Goal: Check status

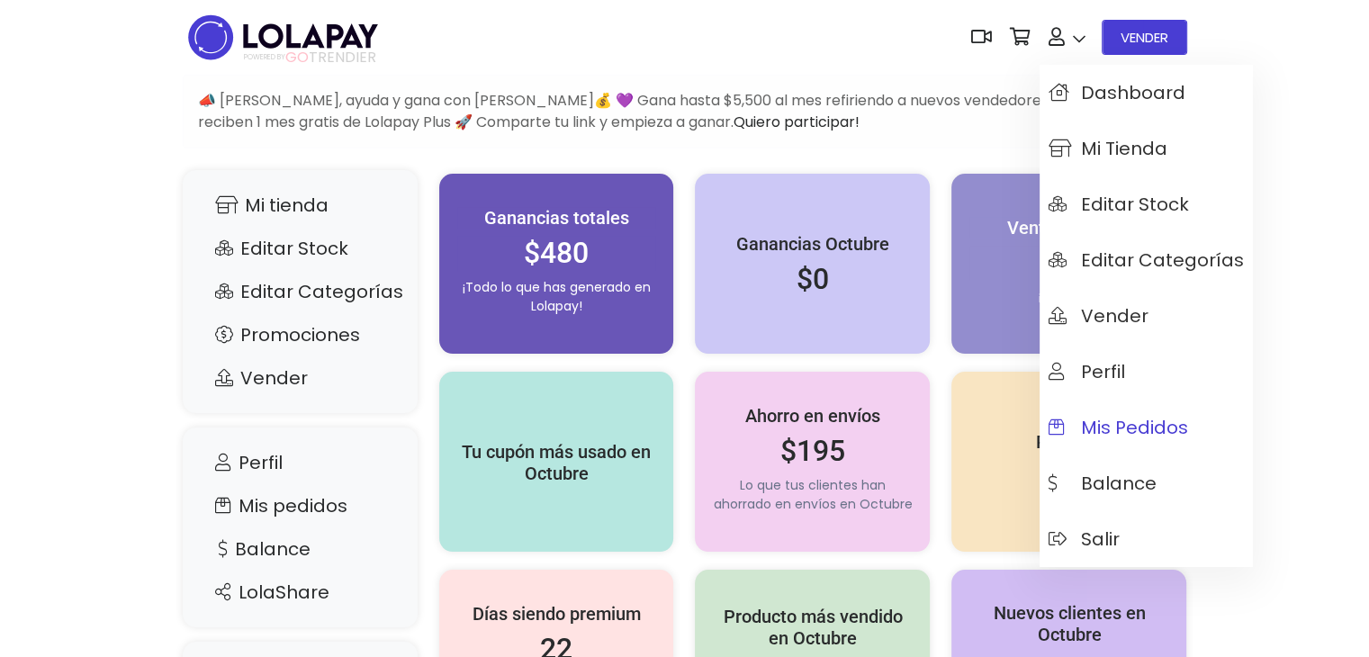
click at [1104, 420] on span "Mis pedidos" at bounding box center [1119, 428] width 140 height 20
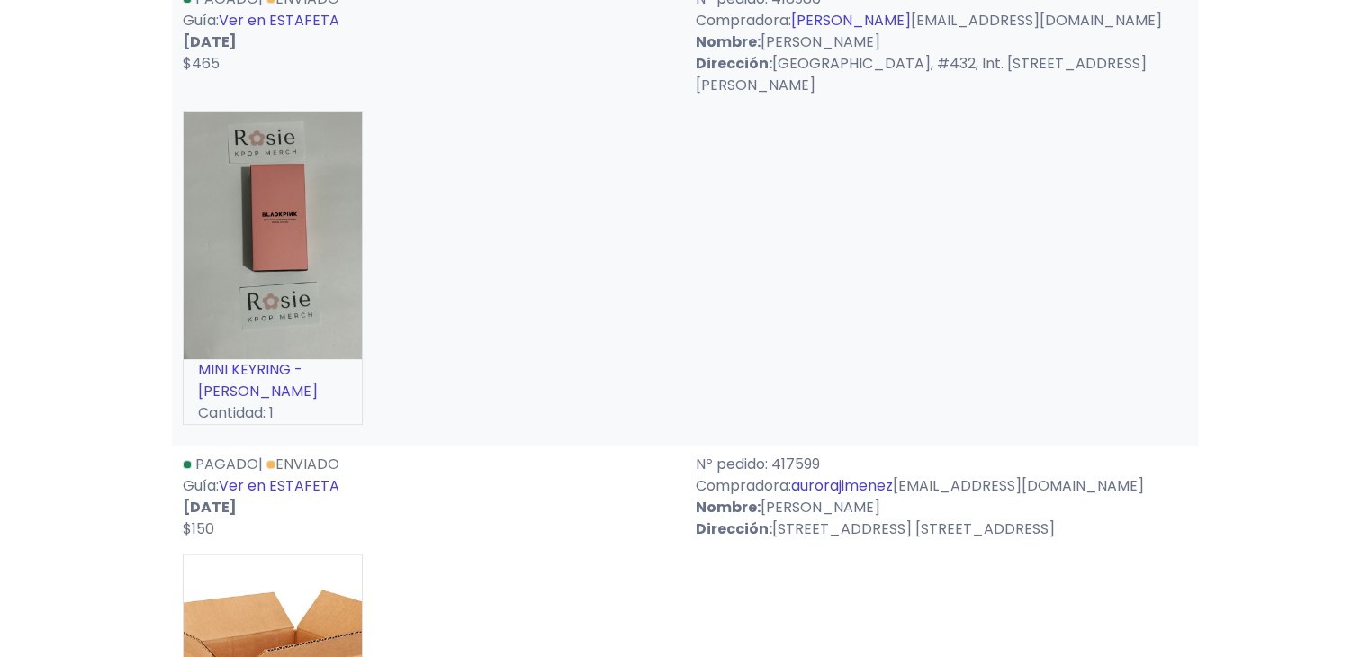
scroll to position [908, 0]
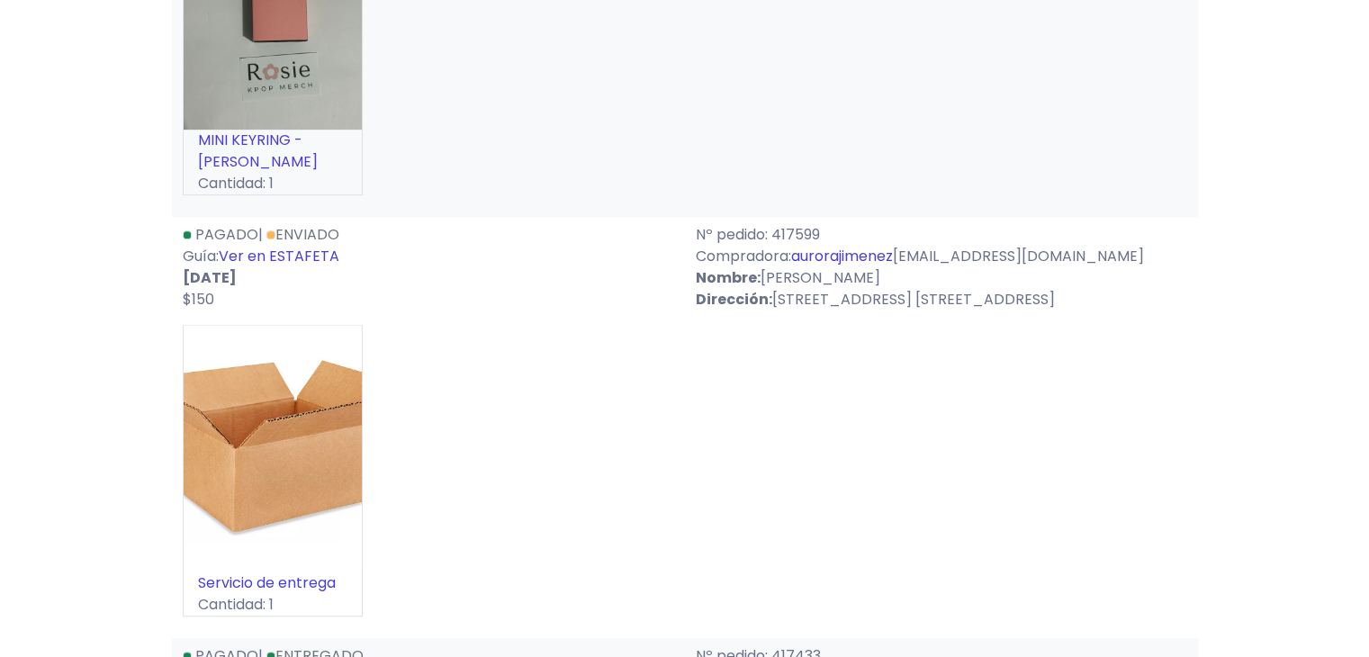
click at [323, 245] on link "Enviado" at bounding box center [302, 234] width 73 height 21
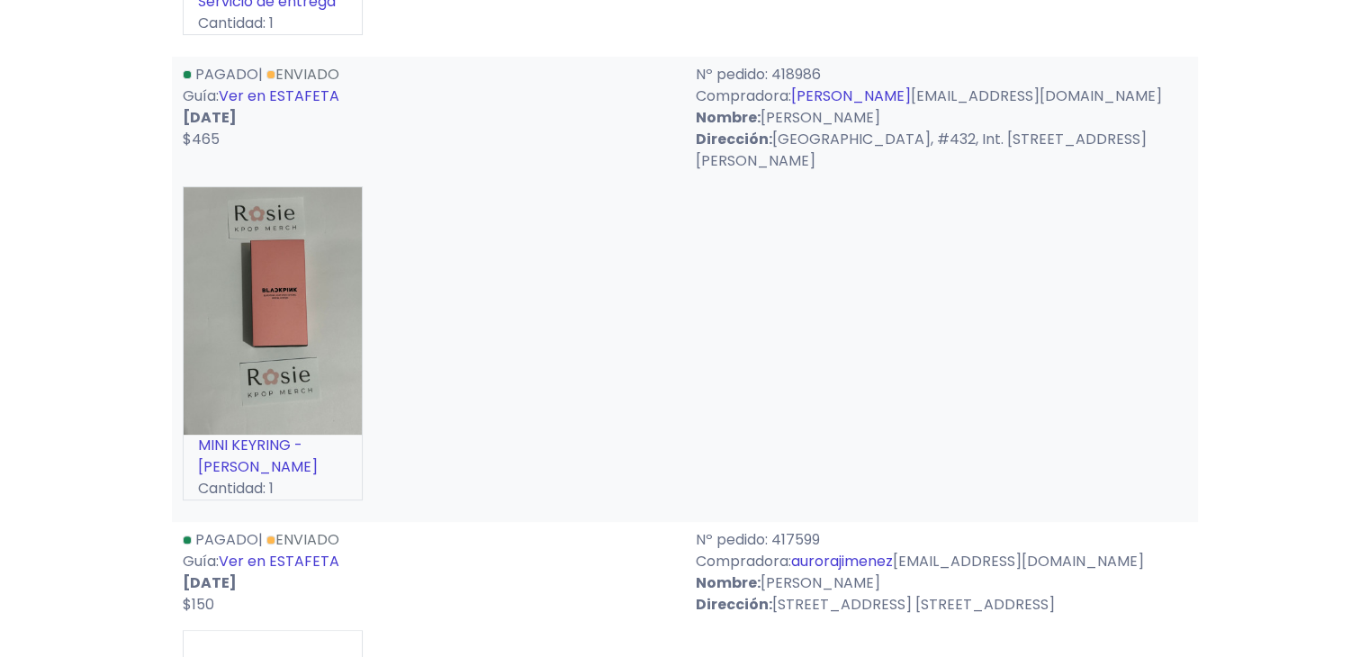
scroll to position [594, 0]
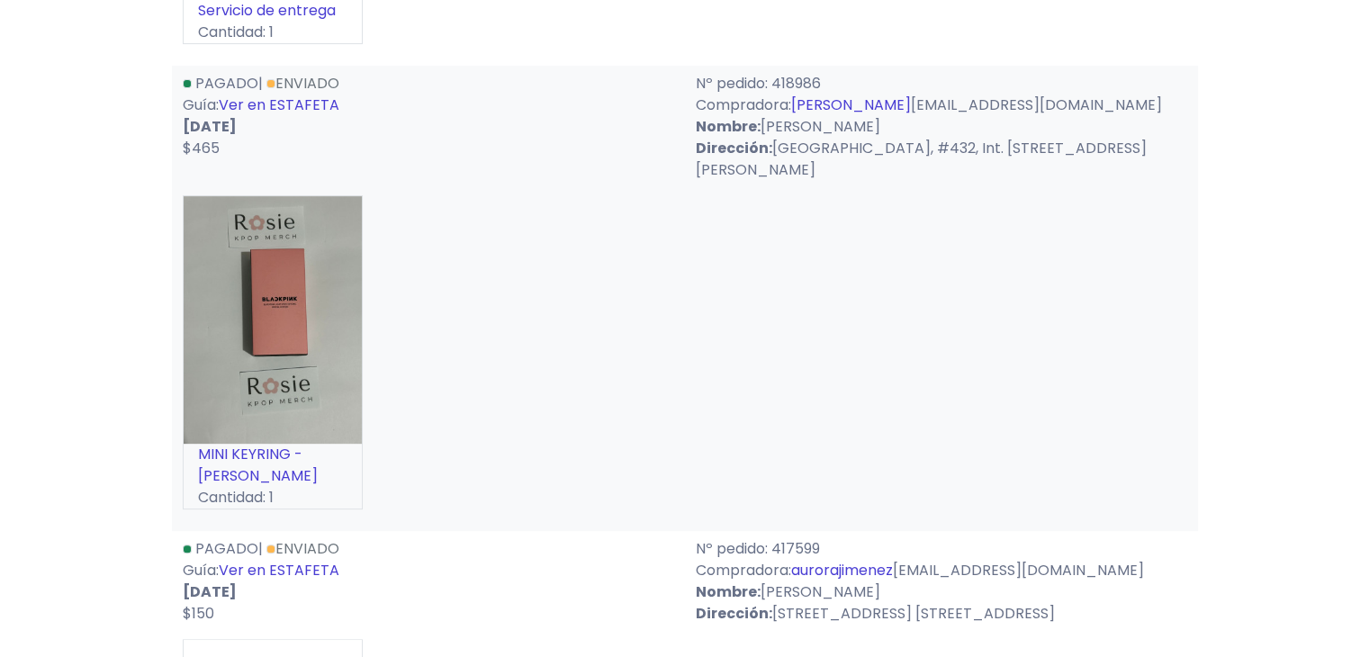
click at [329, 94] on link "Enviado" at bounding box center [302, 83] width 73 height 21
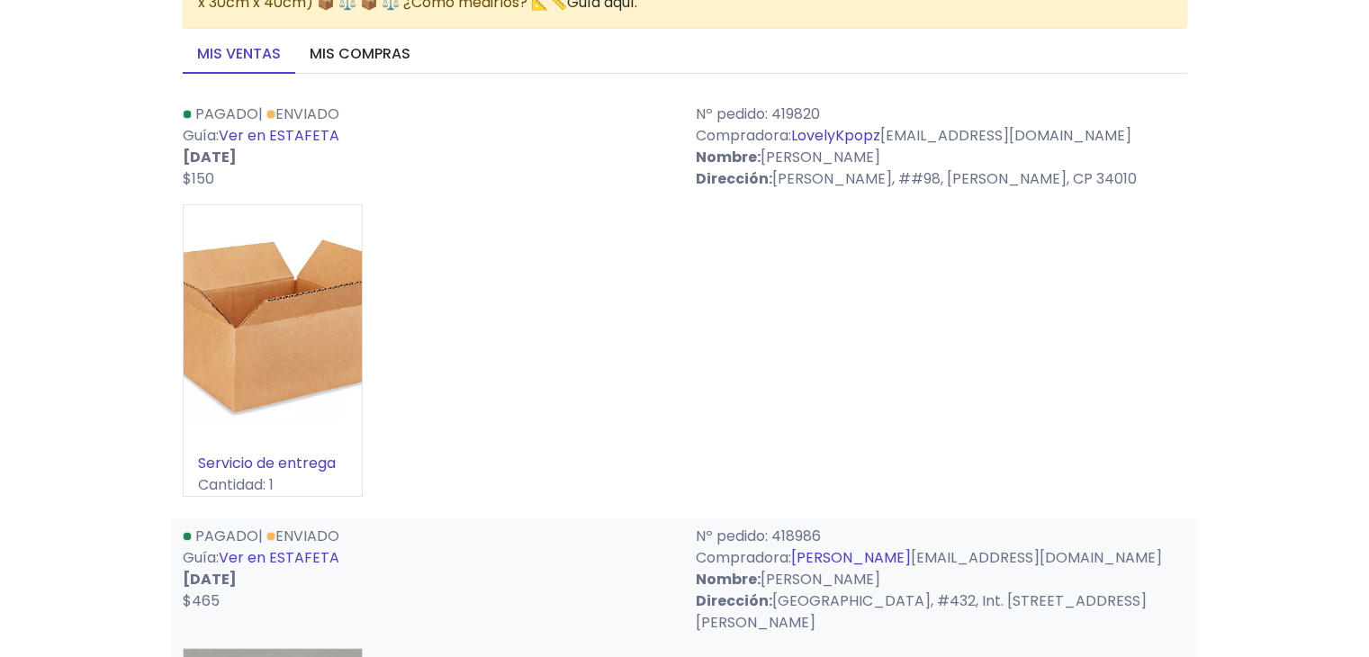
scroll to position [126, 0]
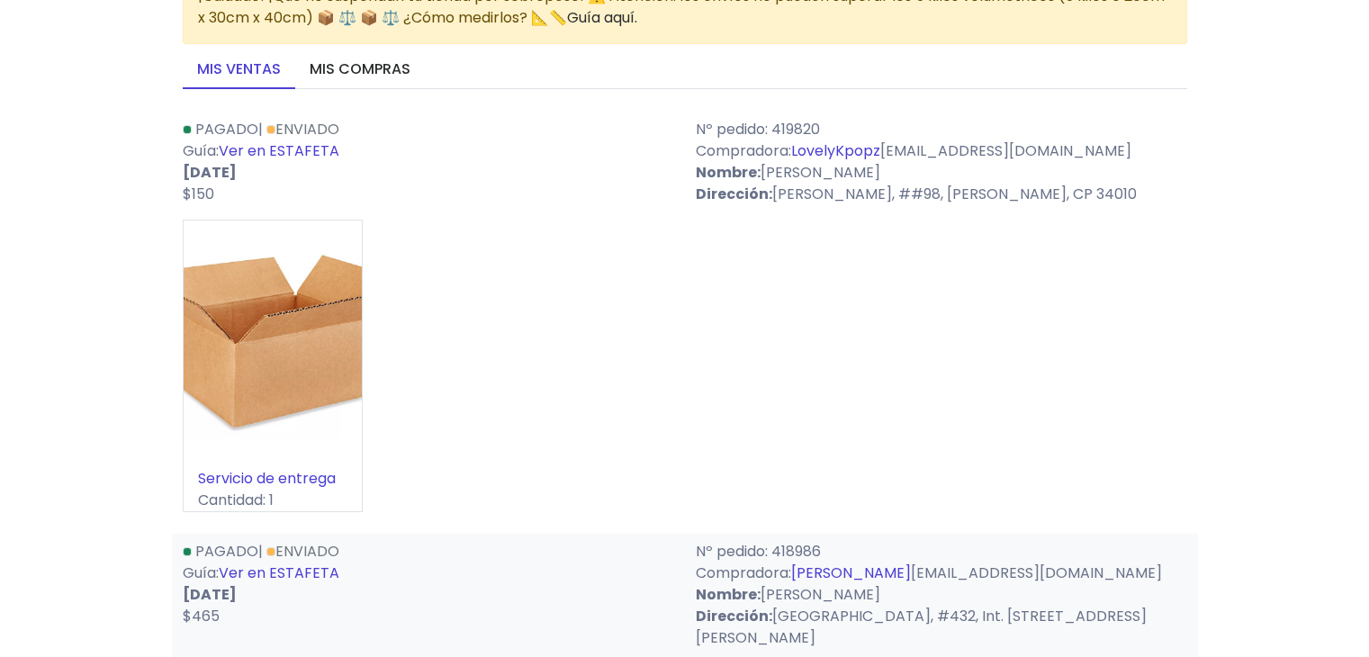
click at [337, 127] on link "Enviado" at bounding box center [302, 129] width 73 height 21
